Goal: Information Seeking & Learning: Learn about a topic

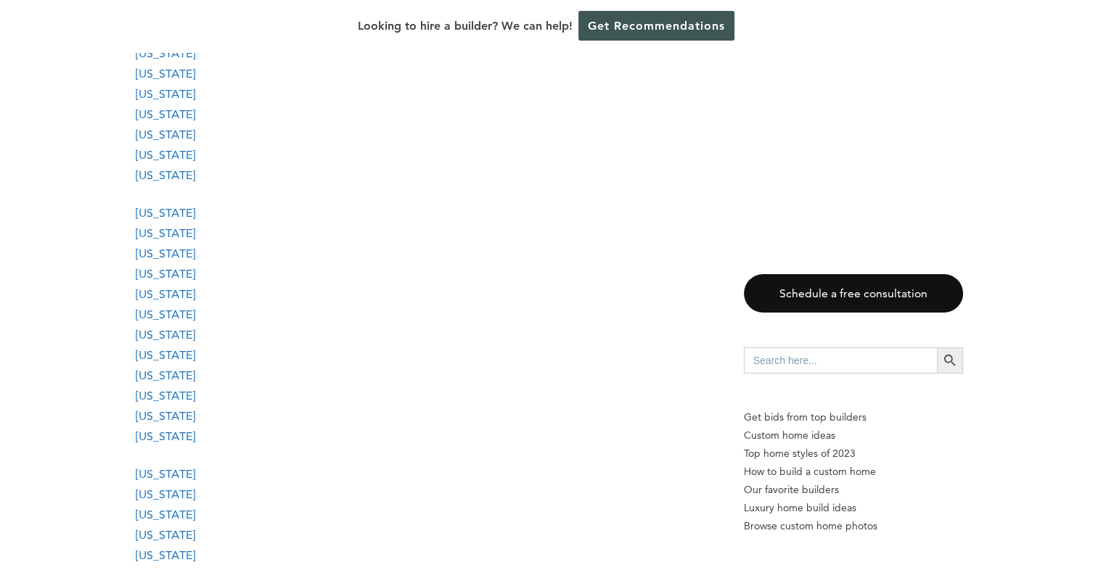
scroll to position [1960, 0]
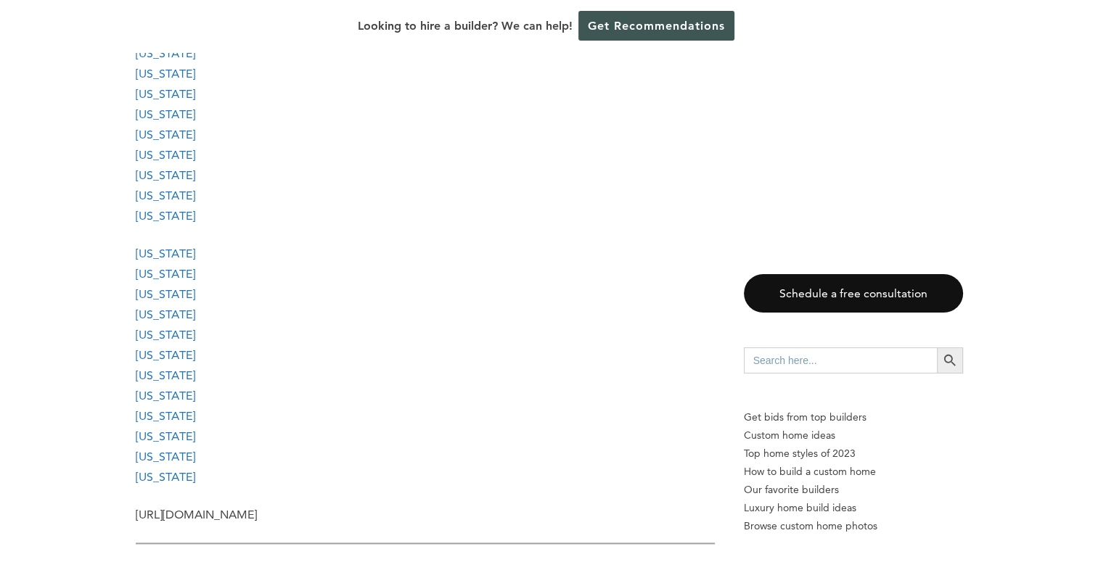
click at [152, 215] on link "[US_STATE]" at bounding box center [166, 216] width 60 height 14
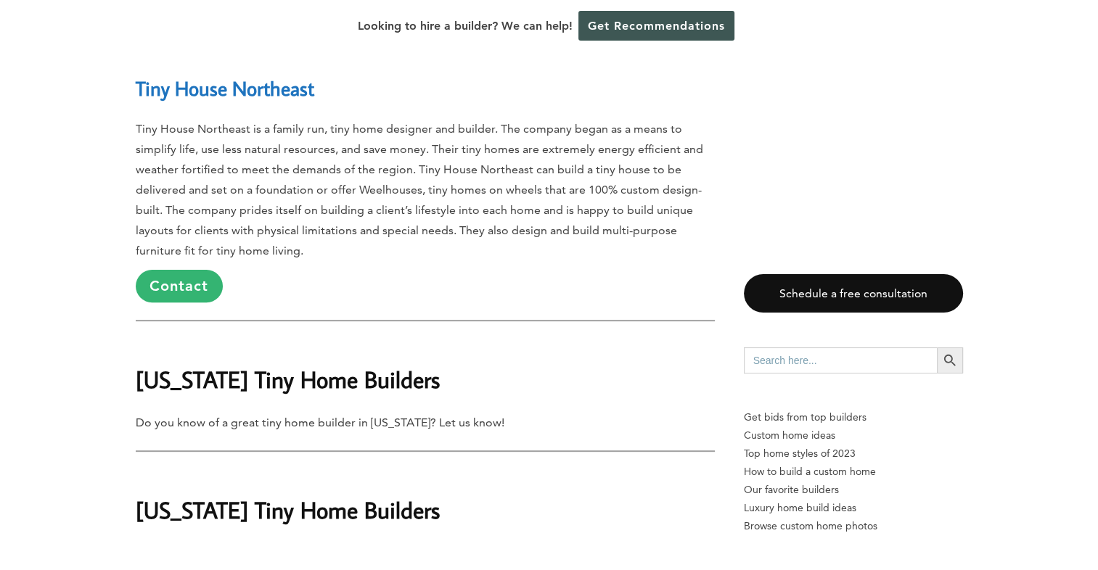
scroll to position [28520, 0]
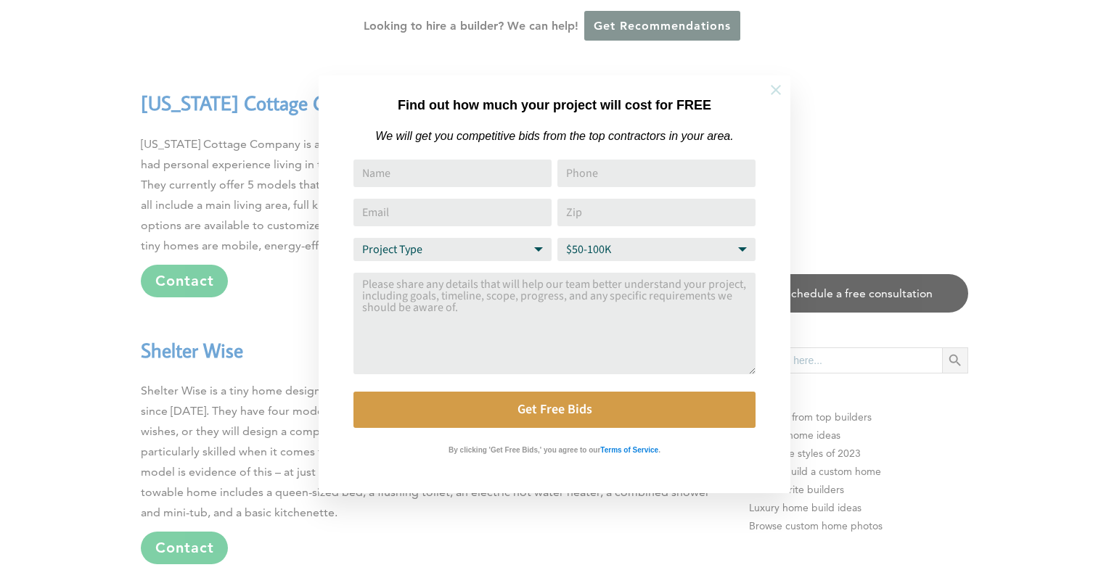
click at [773, 91] on icon at bounding box center [776, 90] width 16 height 16
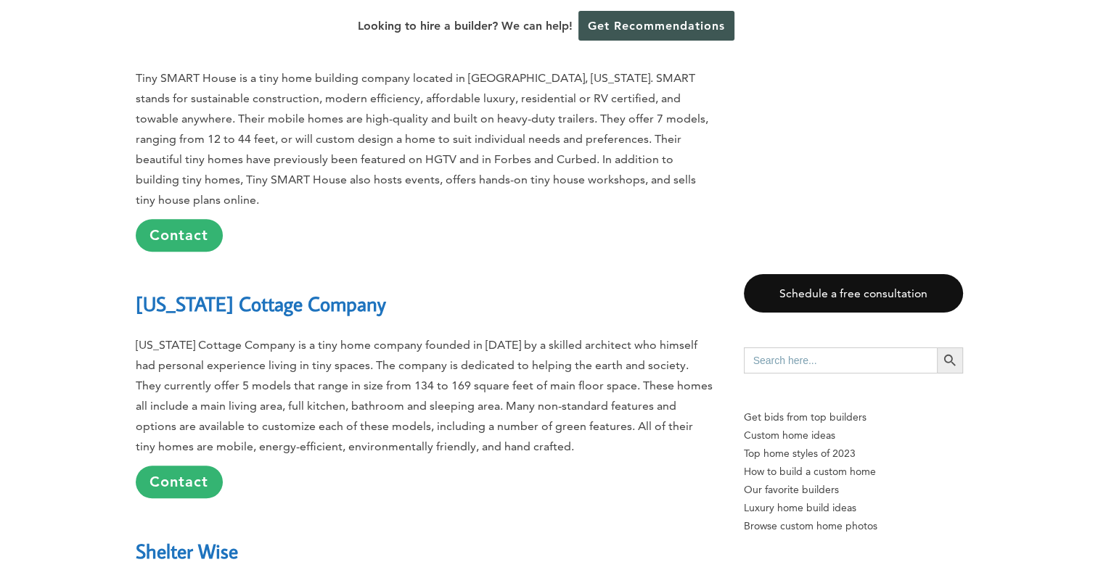
scroll to position [28084, 0]
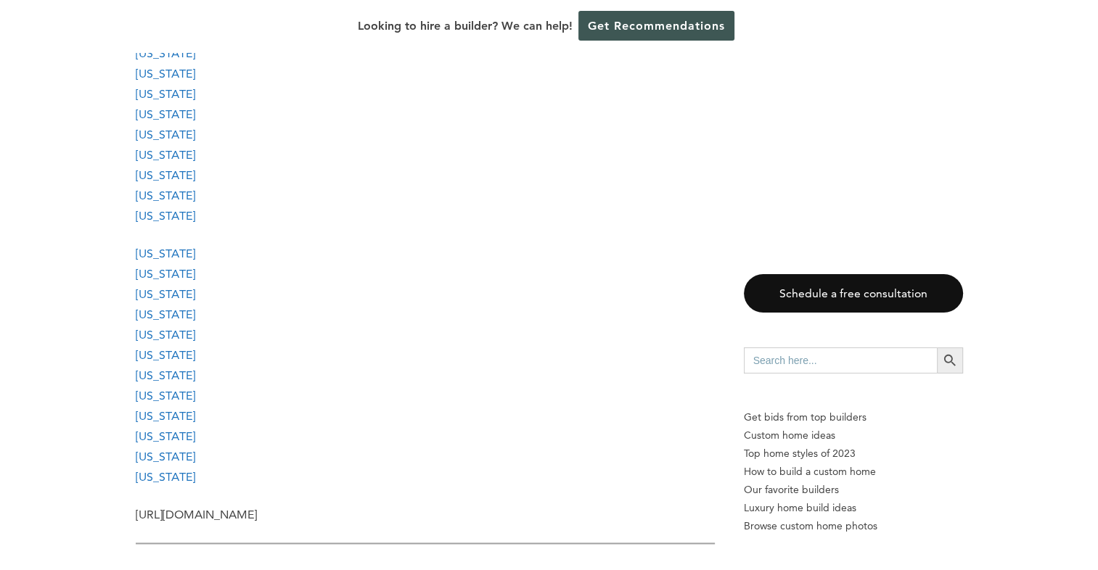
scroll to position [1597, 0]
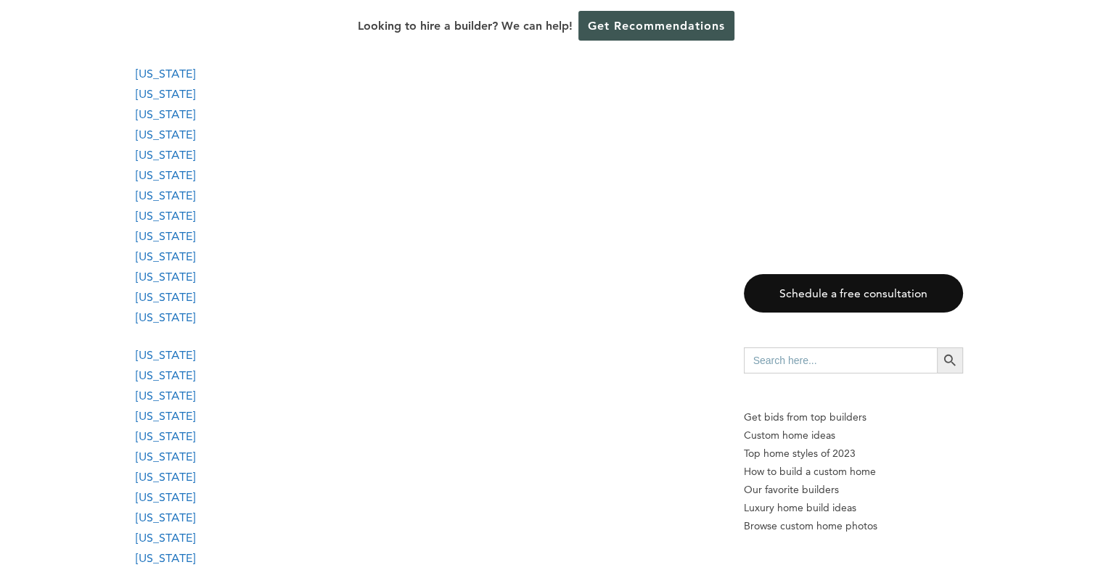
click at [155, 173] on link "[US_STATE]" at bounding box center [166, 175] width 60 height 14
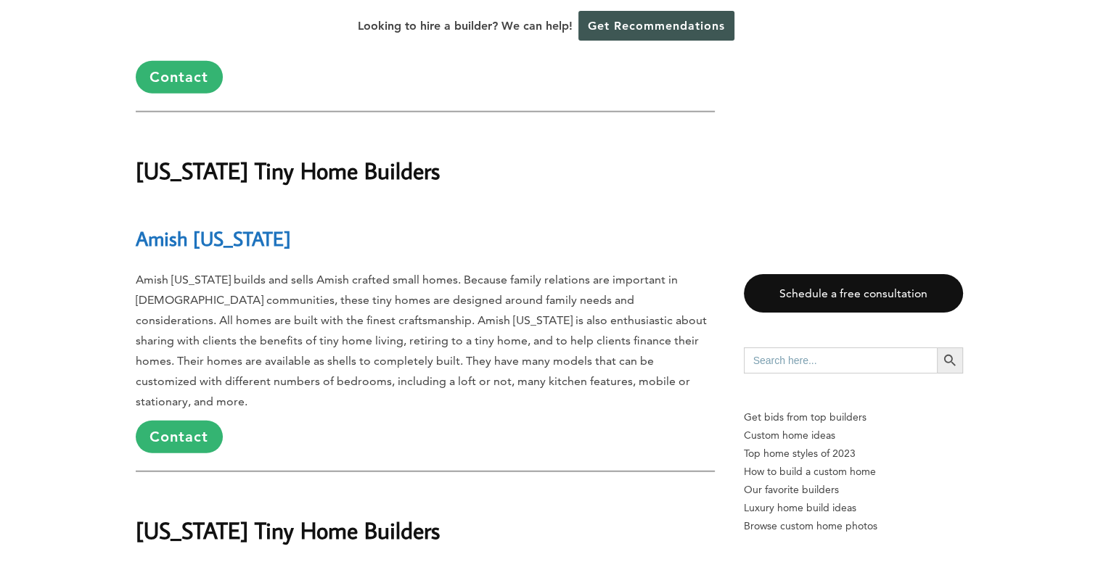
scroll to position [15503, 0]
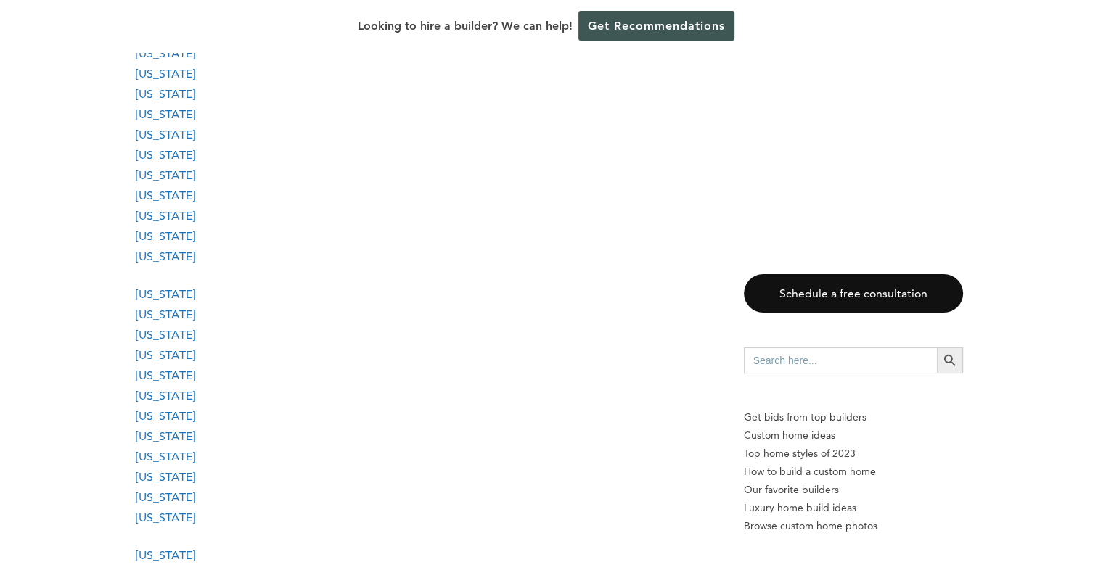
scroll to position [1597, 0]
click at [171, 394] on link "[US_STATE]" at bounding box center [166, 396] width 60 height 14
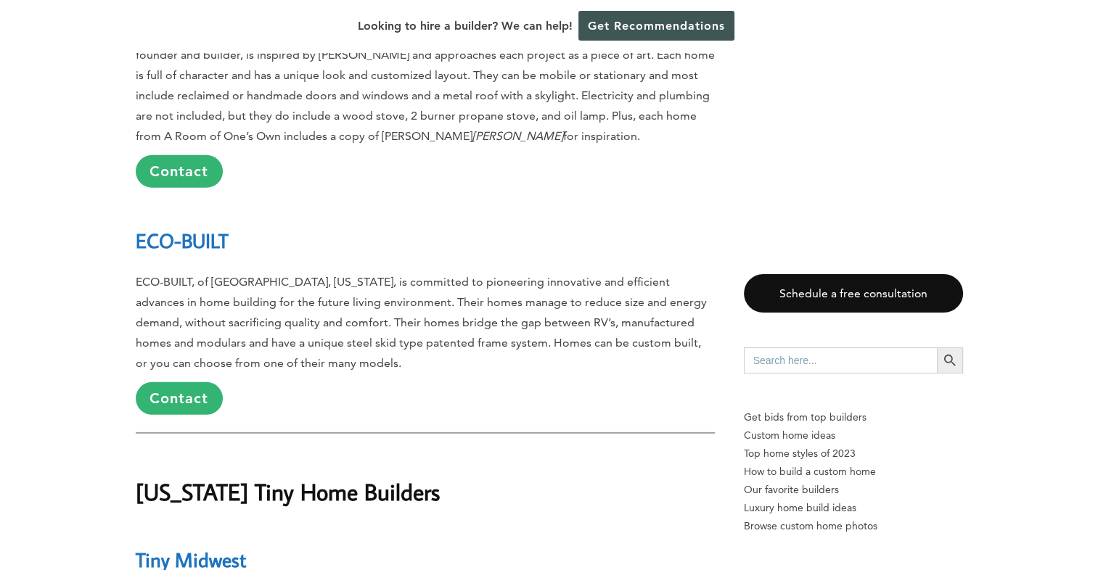
scroll to position [21866, 0]
